Goal: Information Seeking & Learning: Learn about a topic

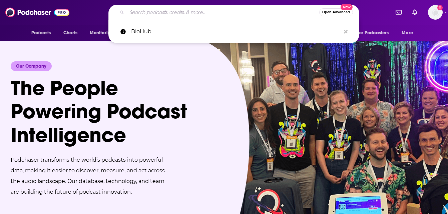
click at [242, 14] on input "Search podcasts, credits, & more..." at bounding box center [223, 12] width 193 height 11
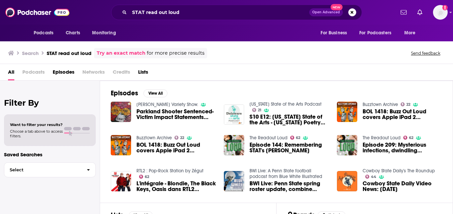
click at [29, 74] on span "Podcasts" at bounding box center [33, 74] width 22 height 14
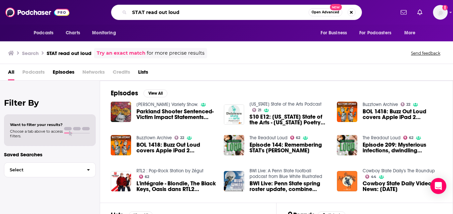
drag, startPoint x: 157, startPoint y: 12, endPoint x: 189, endPoint y: 23, distance: 33.6
click at [189, 23] on div "Podcasts Charts Monitoring STAT read out loud Open Advanced New For Business Fo…" at bounding box center [226, 12] width 453 height 25
type input "STAT read"
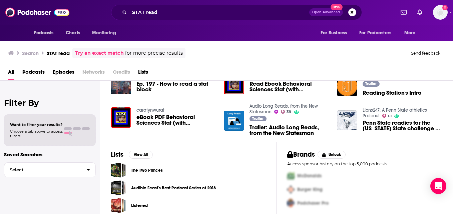
scroll to position [154, 0]
click at [30, 70] on span "Podcasts" at bounding box center [33, 74] width 22 height 14
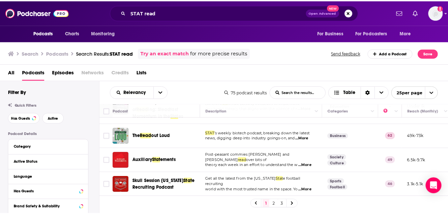
scroll to position [291, 0]
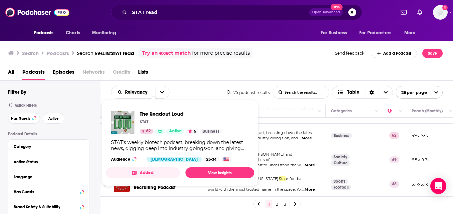
click at [156, 123] on div "STAT" at bounding box center [181, 122] width 82 height 5
click at [119, 123] on img "The Readout Loud" at bounding box center [122, 122] width 23 height 23
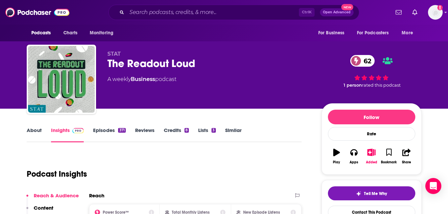
scroll to position [95, 0]
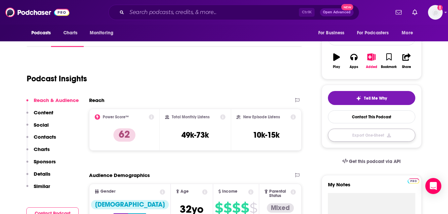
click at [365, 133] on button "Export One-Sheet" at bounding box center [371, 135] width 87 height 13
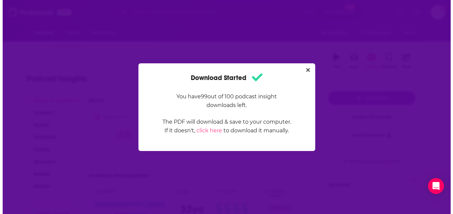
scroll to position [0, 0]
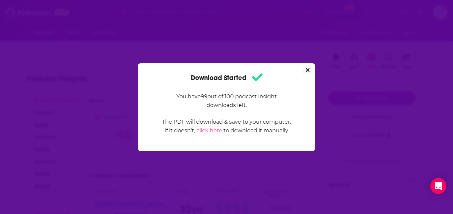
click at [309, 68] on icon "Close" at bounding box center [308, 70] width 4 height 4
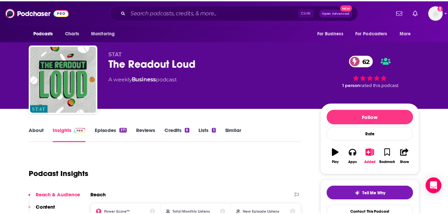
scroll to position [95, 0]
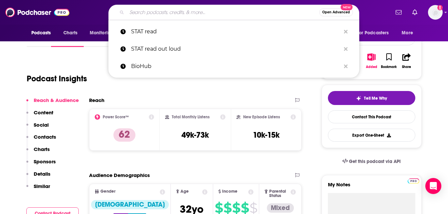
click at [135, 14] on input "Search podcasts, credits, & more..." at bounding box center [223, 12] width 193 height 11
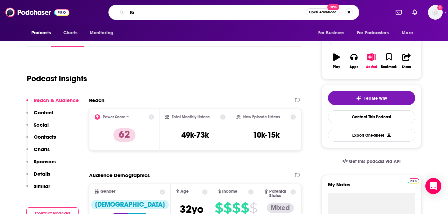
type input "16Z"
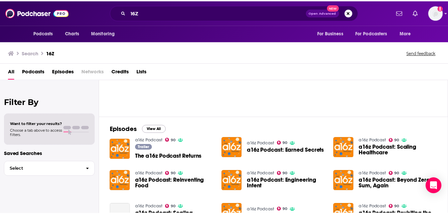
scroll to position [56, 0]
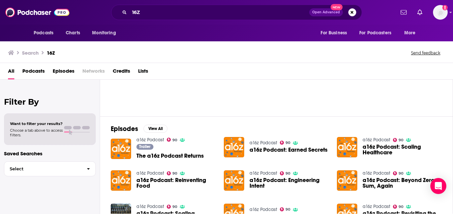
click at [40, 70] on span "Podcasts" at bounding box center [33, 73] width 22 height 14
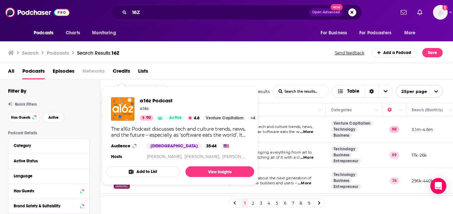
click at [126, 127] on div "The a16z Podcast discusses tech and culture trends, news, and the future – espe…" at bounding box center [180, 132] width 138 height 12
click at [125, 117] on img "a16z Podcast" at bounding box center [122, 108] width 23 height 23
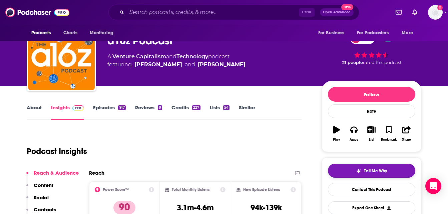
scroll to position [37, 0]
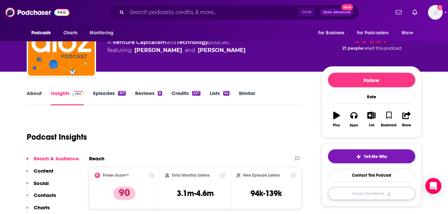
click at [366, 193] on button "Export One-Sheet" at bounding box center [371, 193] width 87 height 13
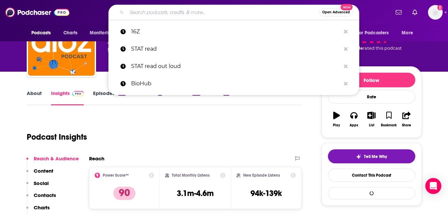
click at [178, 10] on input "Search podcasts, credits, & more..." at bounding box center [223, 12] width 193 height 11
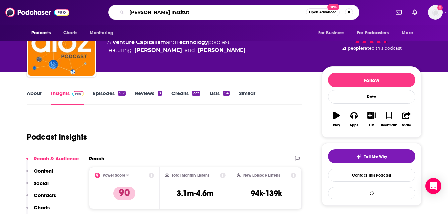
type input "[PERSON_NAME] Institute"
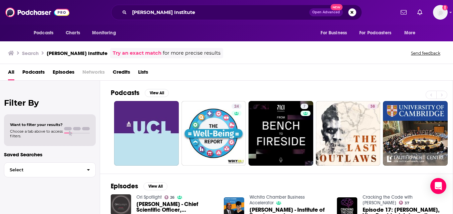
click at [33, 73] on span "Podcasts" at bounding box center [33, 74] width 22 height 14
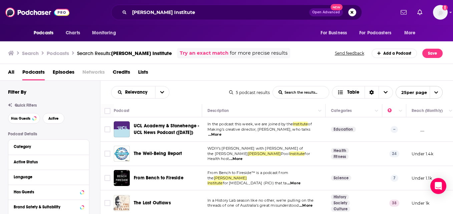
scroll to position [40, 0]
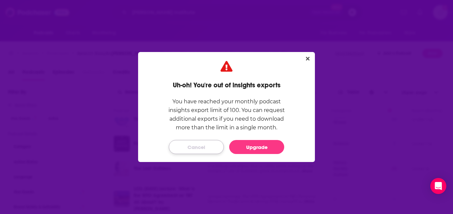
click at [195, 146] on button "Cancel" at bounding box center [196, 147] width 55 height 14
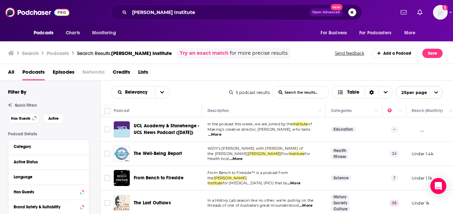
scroll to position [1, 0]
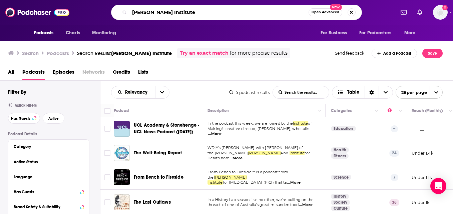
click at [201, 13] on input "[PERSON_NAME] Institute" at bounding box center [219, 12] width 179 height 11
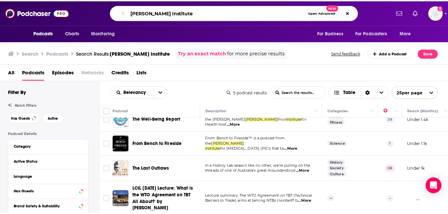
scroll to position [0, 0]
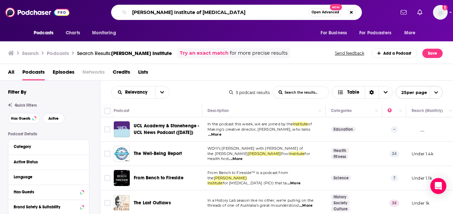
type input "[PERSON_NAME] Institute of [MEDICAL_DATA]"
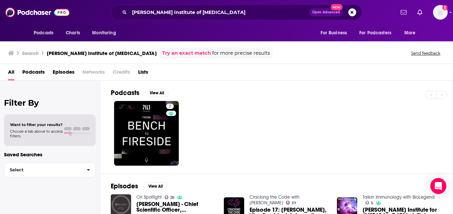
click at [41, 71] on span "Podcasts" at bounding box center [33, 74] width 22 height 14
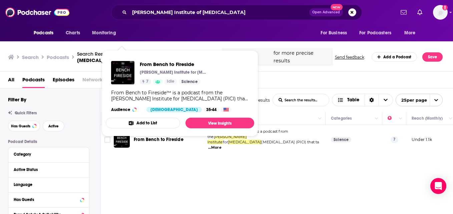
click at [125, 128] on button "Add to List" at bounding box center [143, 123] width 74 height 11
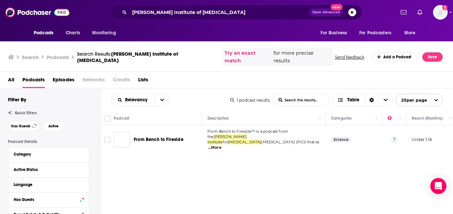
click at [125, 128] on div "Add Podcast to List From Bench to Fireside 7 From Bench to Fireside 1AB Media- …" at bounding box center [226, 107] width 453 height 214
click at [125, 132] on img "From Bench to Fireside" at bounding box center [122, 140] width 16 height 16
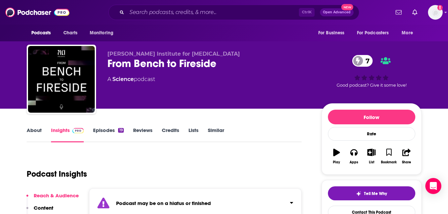
scroll to position [98, 0]
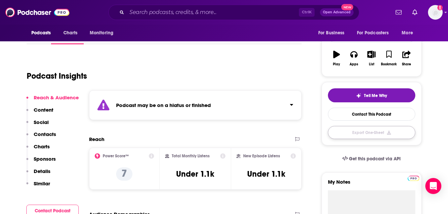
click at [364, 132] on button "Export One-Sheet" at bounding box center [371, 132] width 87 height 13
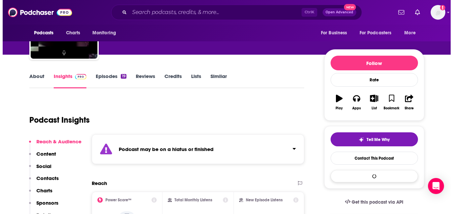
scroll to position [0, 0]
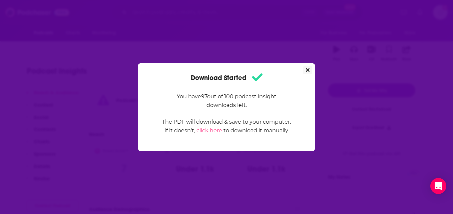
click at [305, 69] on button "Close" at bounding box center [307, 70] width 9 height 8
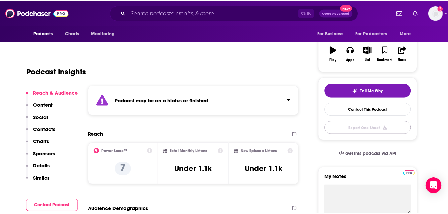
scroll to position [103, 0]
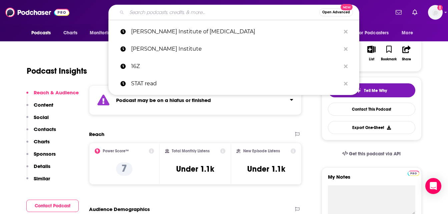
click at [218, 13] on input "Search podcasts, credits, & more..." at bounding box center [223, 12] width 193 height 11
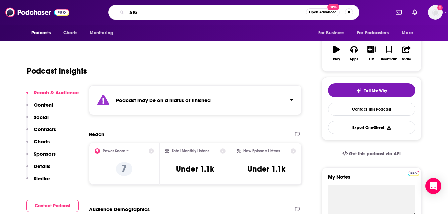
type input "a16z"
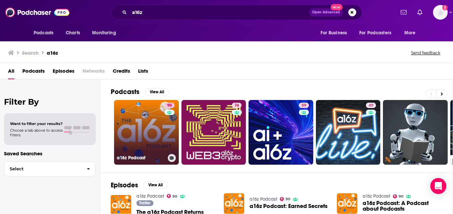
click at [137, 127] on link "90 a16z Podcast" at bounding box center [146, 132] width 65 height 65
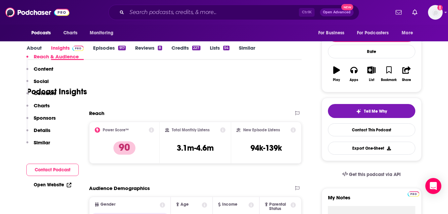
scroll to position [130, 0]
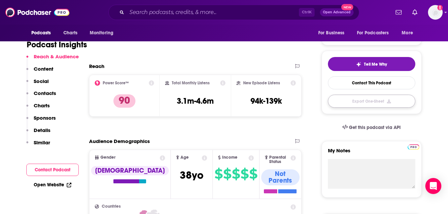
click at [365, 99] on button "Export One-Sheet" at bounding box center [371, 101] width 87 height 13
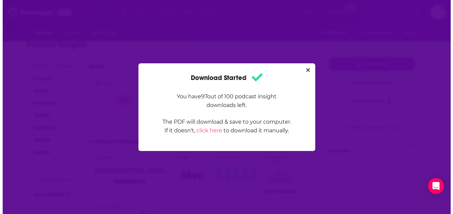
scroll to position [0, 0]
